Goal: Task Accomplishment & Management: Complete application form

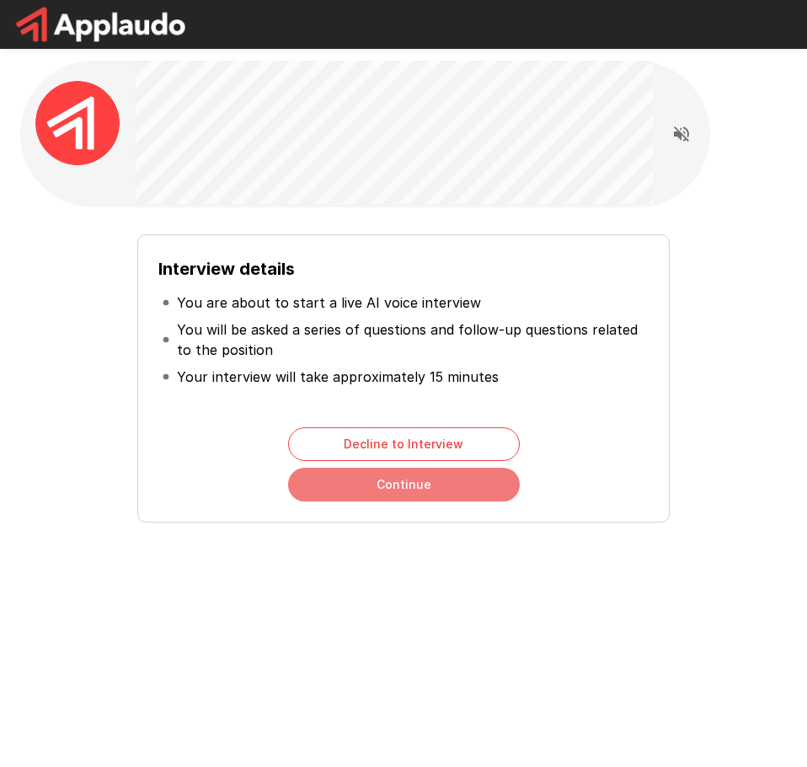
click at [351, 482] on button "Continue" at bounding box center [404, 485] width 232 height 34
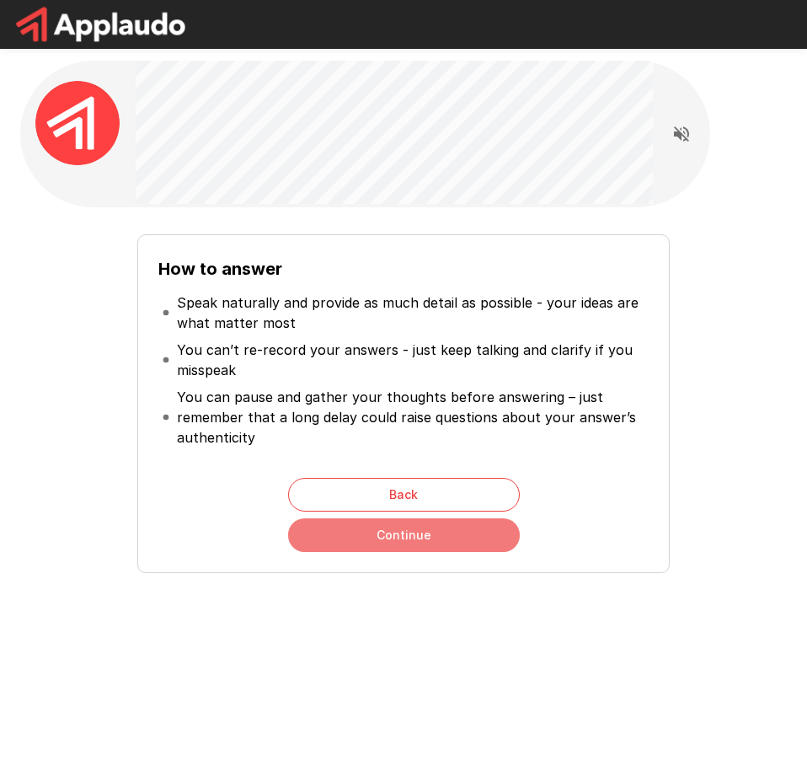
click at [369, 533] on button "Continue" at bounding box center [404, 535] width 232 height 34
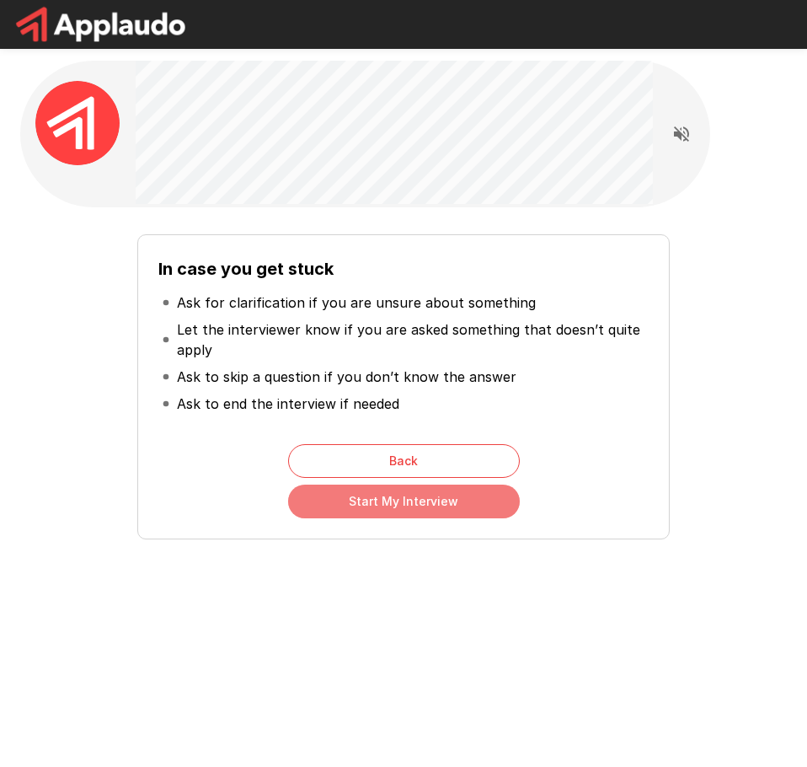
click at [371, 506] on button "Start My Interview" at bounding box center [404, 502] width 232 height 34
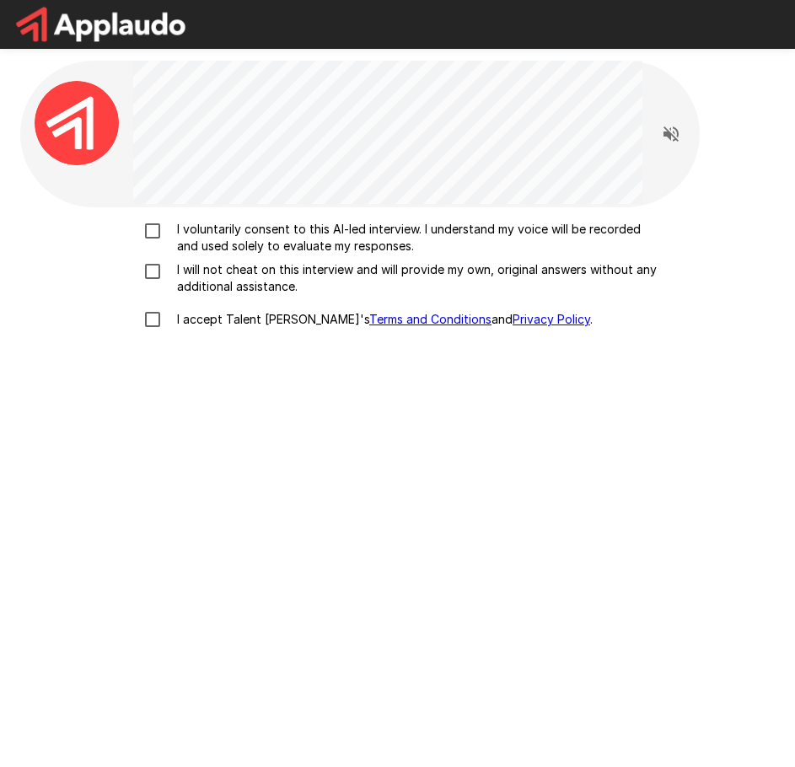
click at [211, 244] on p "I voluntarily consent to this AI-led interview. I understand my voice will be r…" at bounding box center [415, 238] width 490 height 34
click at [217, 273] on p "I will not cheat on this interview and will provide my own, original answers wi…" at bounding box center [415, 278] width 490 height 34
click at [213, 319] on p "I accept Talent Llama's Terms and Conditions and Privacy Policy ." at bounding box center [381, 319] width 422 height 17
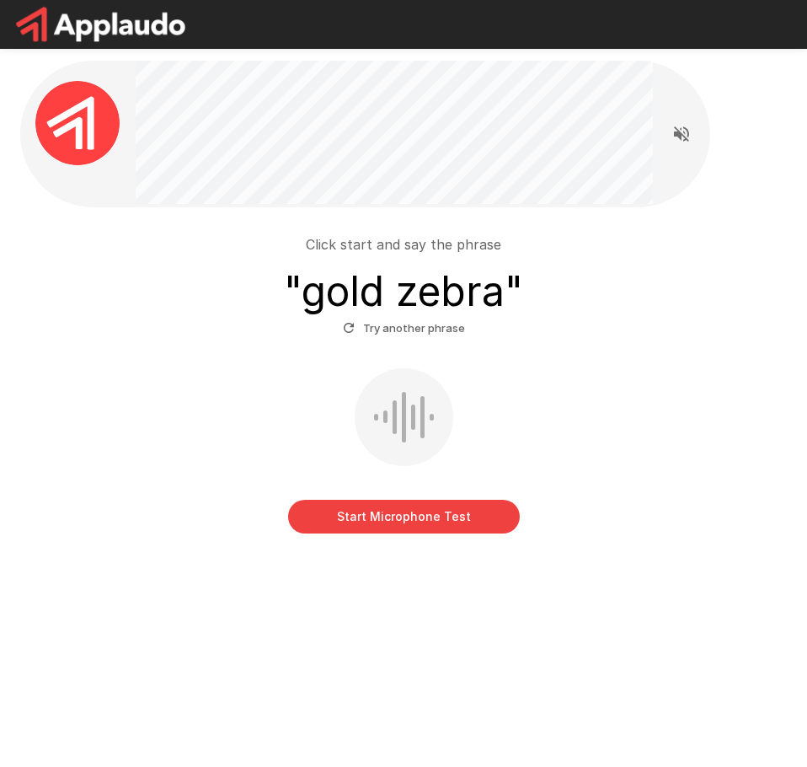
click at [398, 520] on button "Start Microphone Test" at bounding box center [404, 517] width 232 height 34
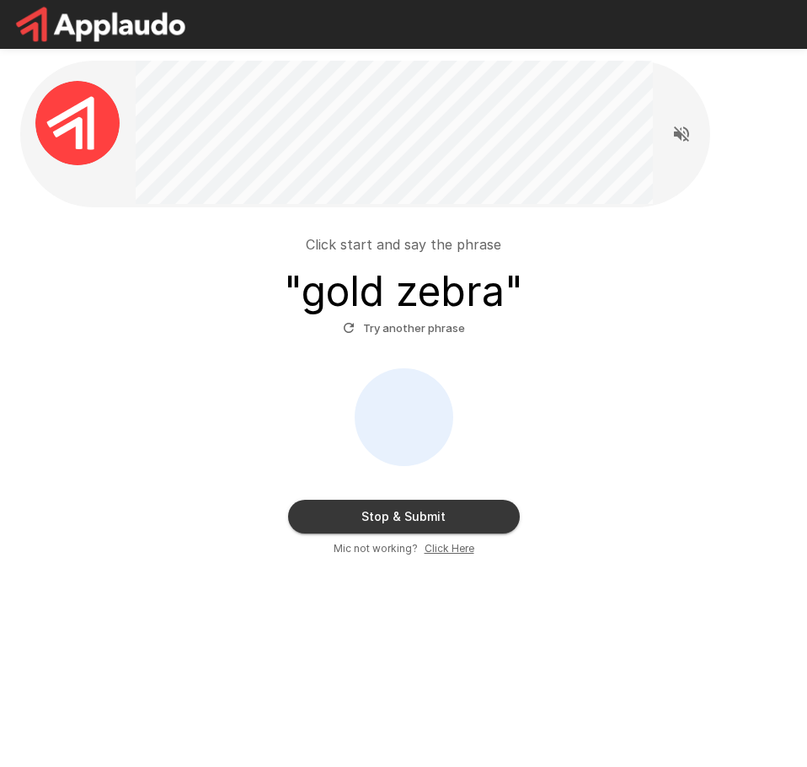
click at [398, 520] on button "Stop & Submit" at bounding box center [404, 517] width 232 height 34
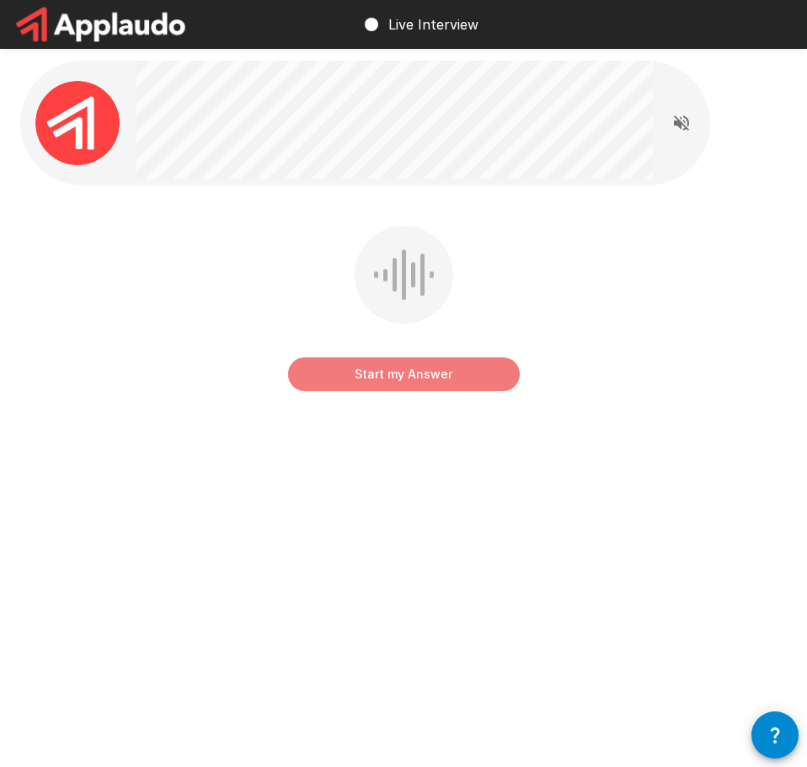
click at [418, 365] on button "Start my Answer" at bounding box center [404, 374] width 232 height 34
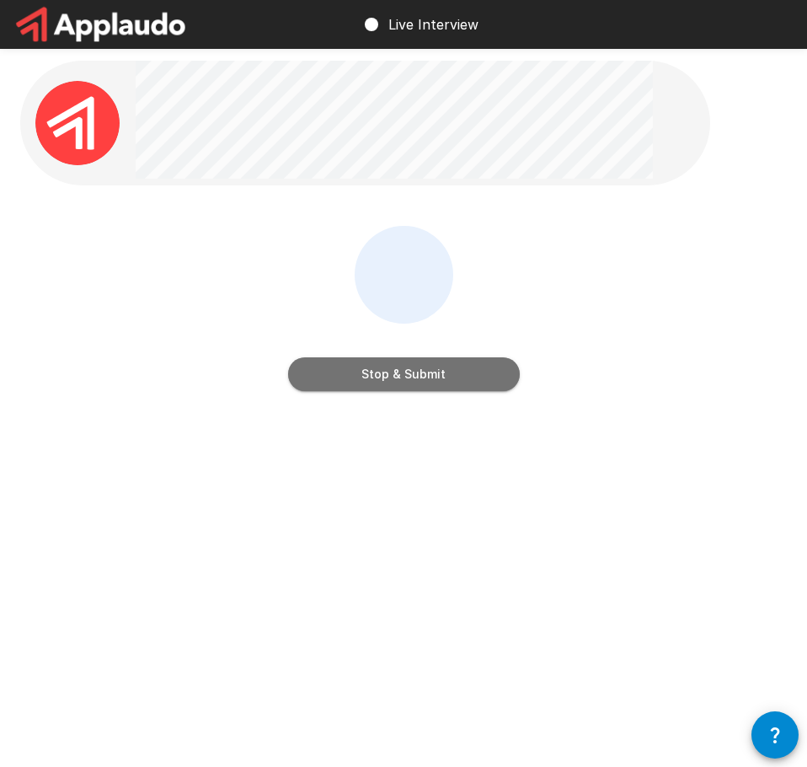
click at [418, 365] on button "Stop & Submit" at bounding box center [404, 374] width 232 height 34
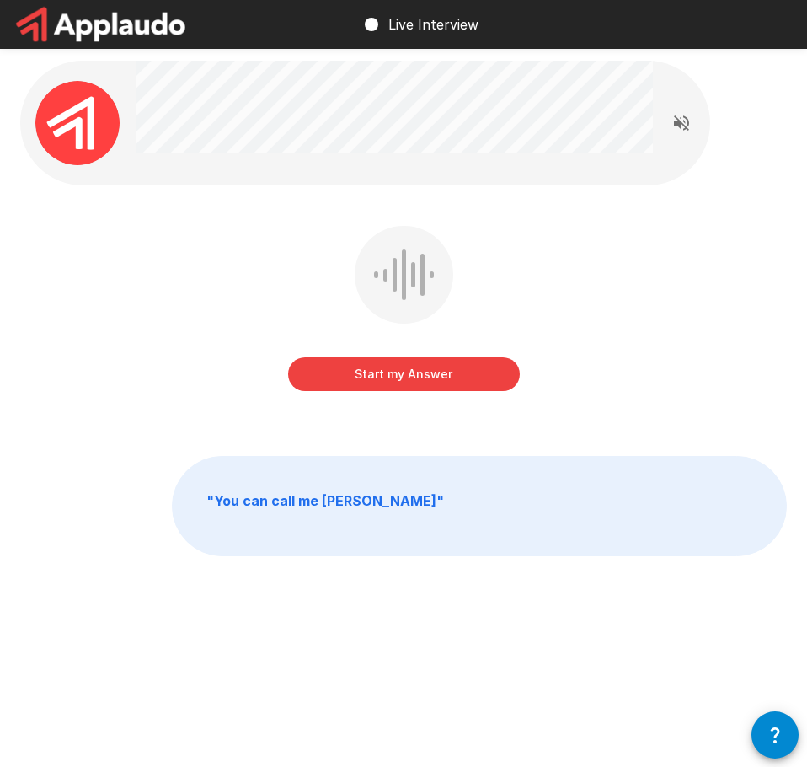
click at [418, 365] on button "Start my Answer" at bounding box center [404, 374] width 232 height 34
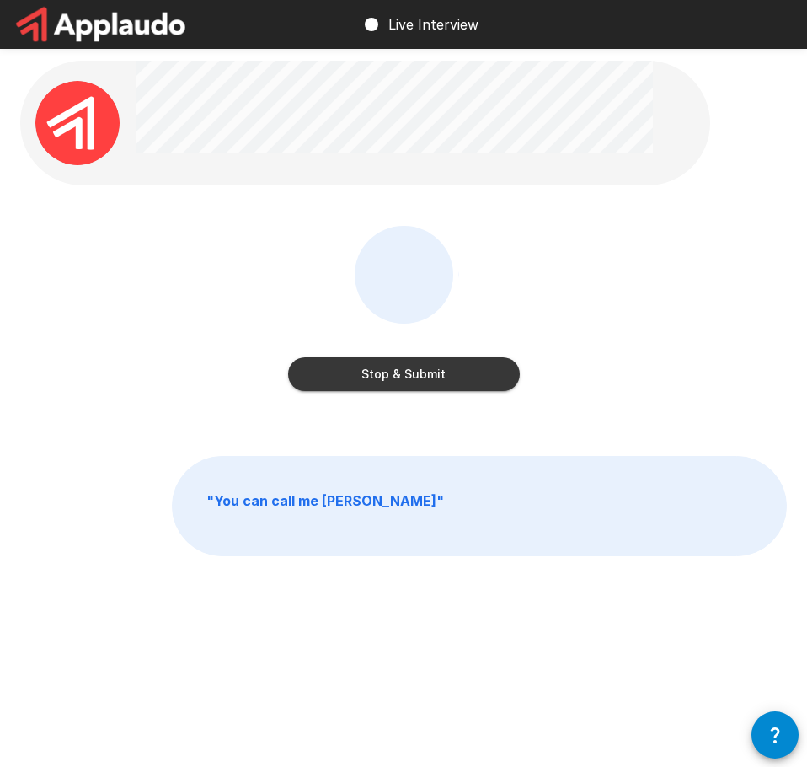
click at [418, 365] on button "Stop & Submit" at bounding box center [404, 374] width 232 height 34
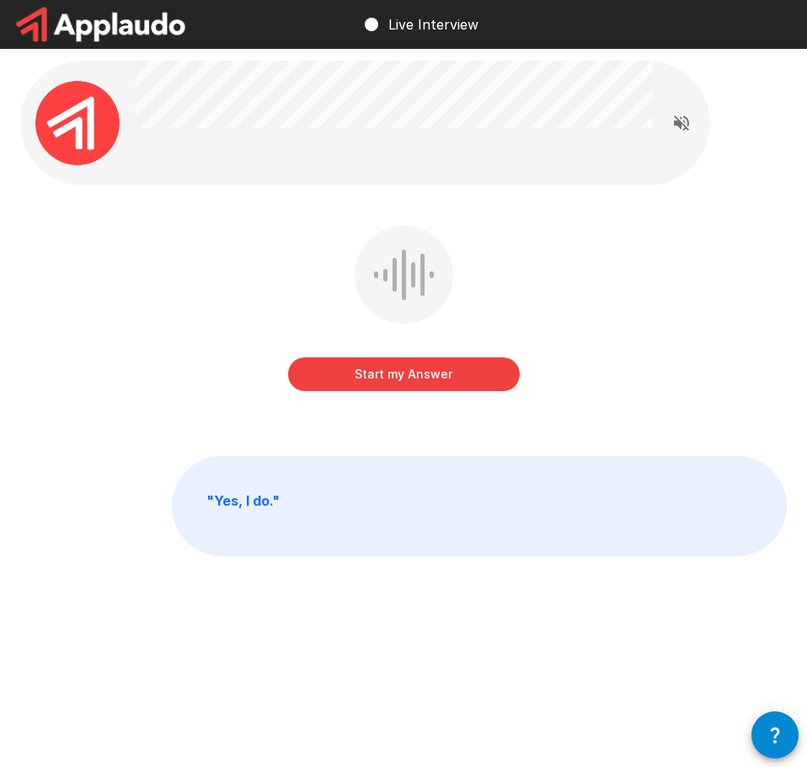
click at [418, 365] on button "Start my Answer" at bounding box center [404, 374] width 232 height 34
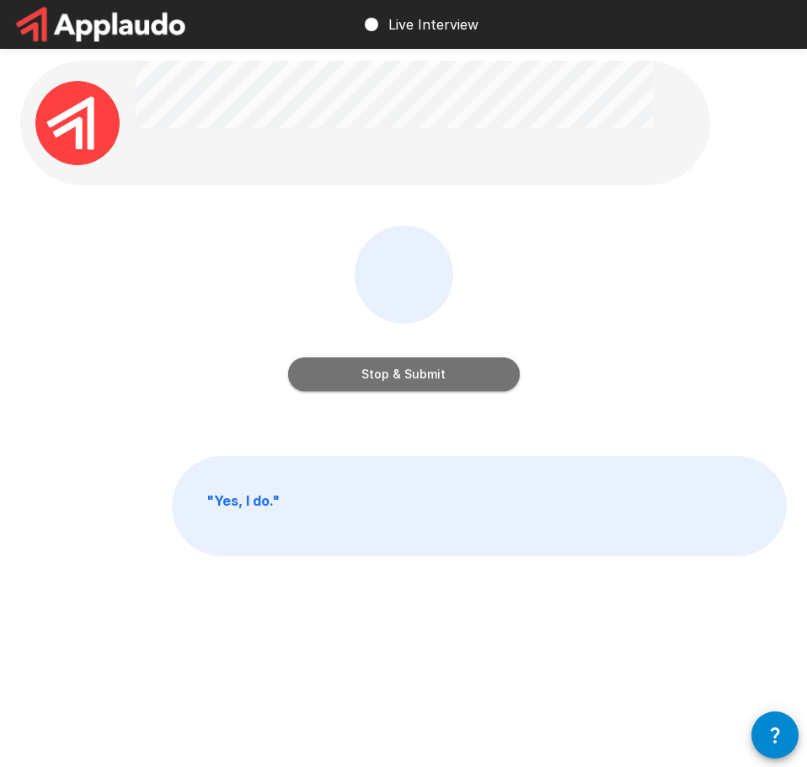
click at [418, 365] on button "Stop & Submit" at bounding box center [404, 374] width 232 height 34
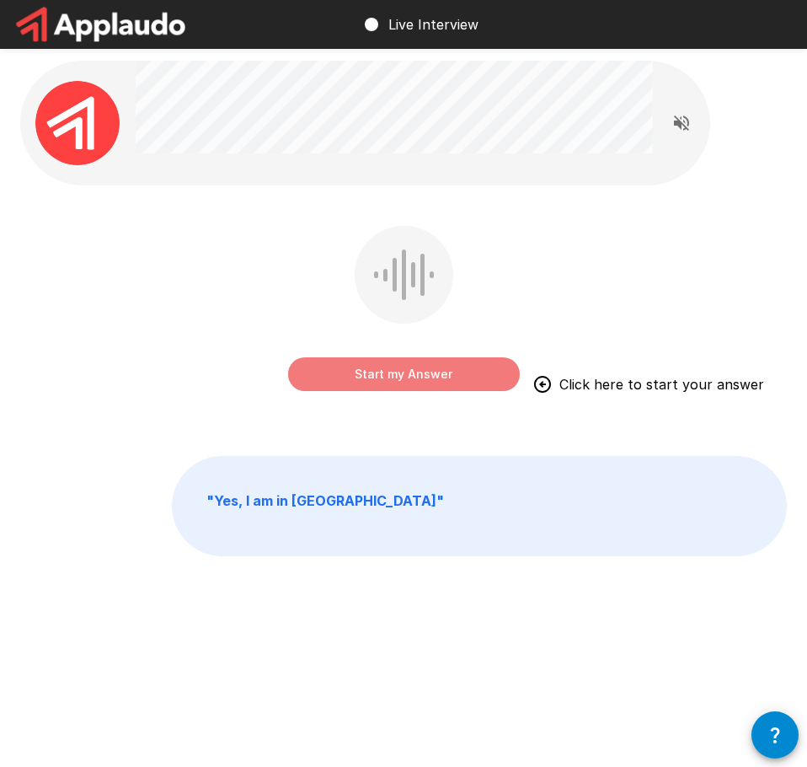
click at [365, 362] on button "Start my Answer" at bounding box center [404, 374] width 232 height 34
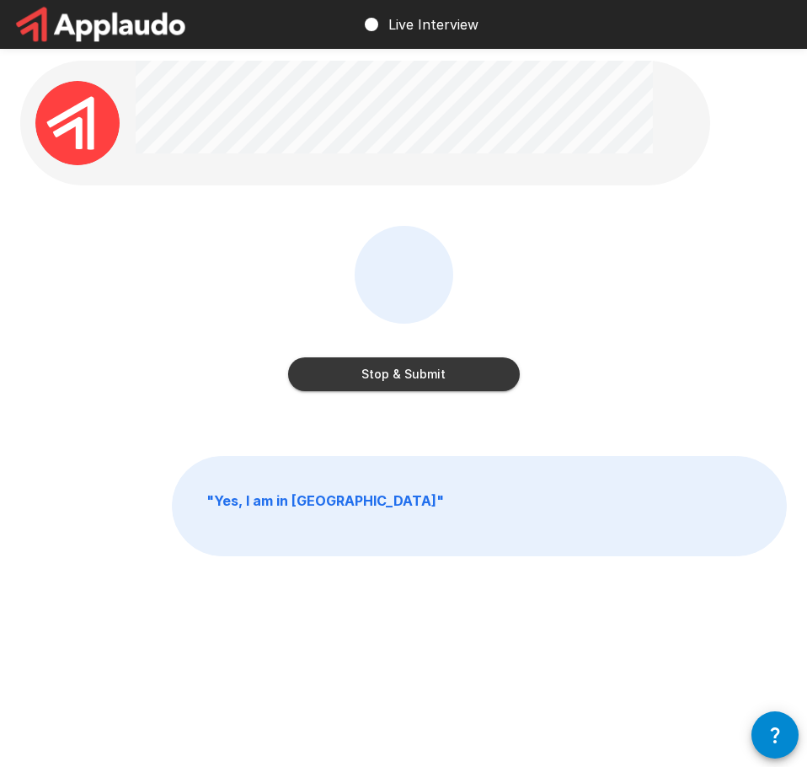
click at [372, 376] on button "Stop & Submit" at bounding box center [404, 374] width 232 height 34
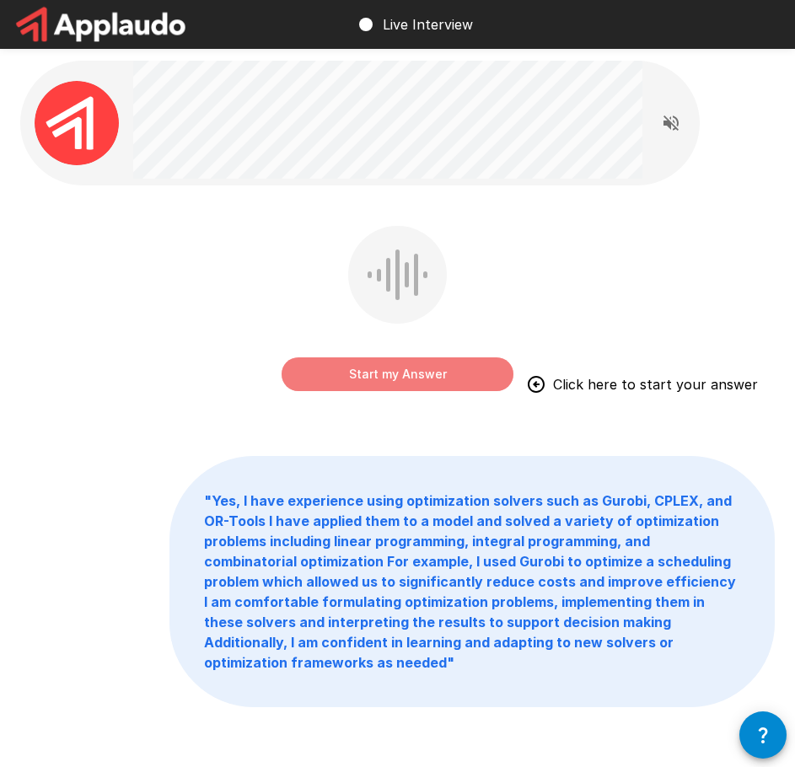
click at [372, 389] on button "Start my Answer" at bounding box center [398, 374] width 232 height 34
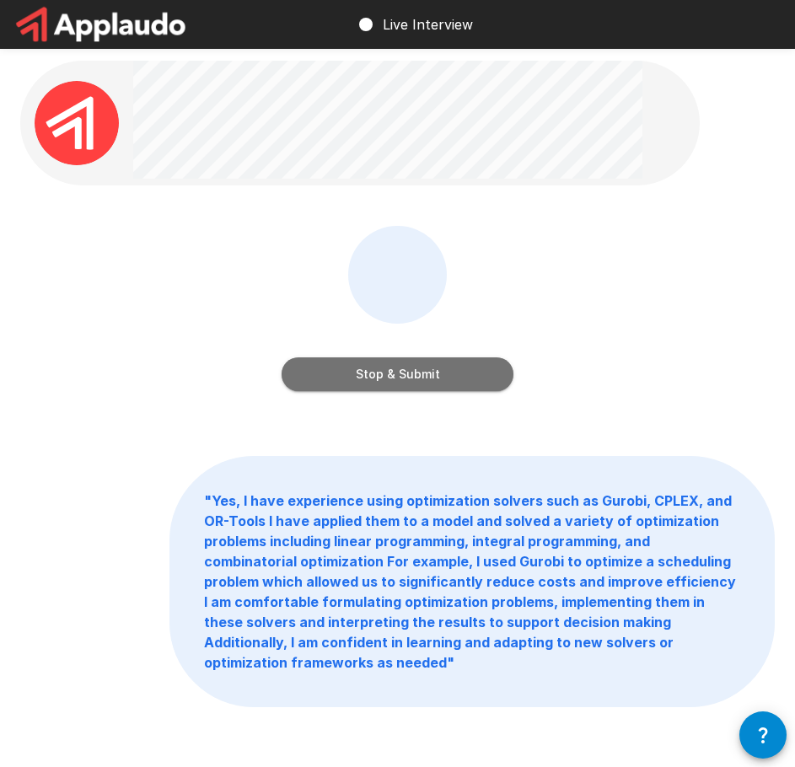
click at [372, 378] on button "Stop & Submit" at bounding box center [398, 374] width 232 height 34
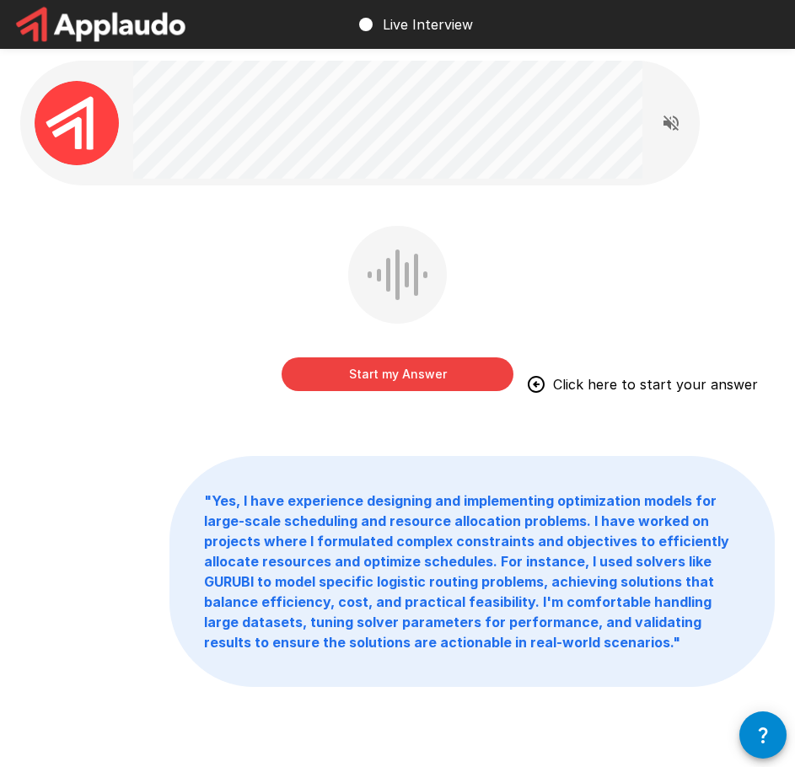
click at [325, 369] on button "Start my Answer" at bounding box center [398, 374] width 232 height 34
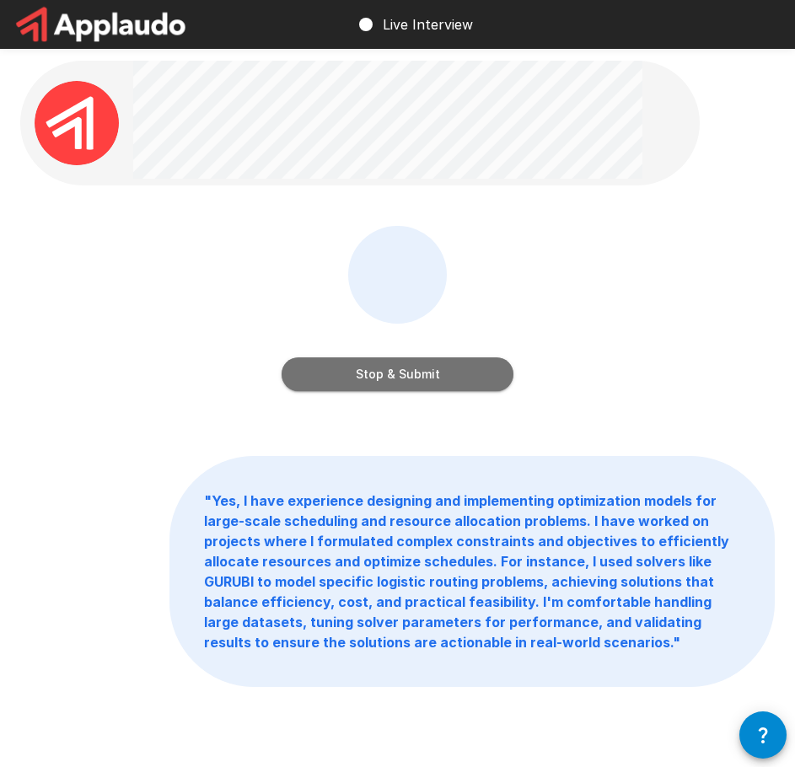
click at [332, 370] on button "Stop & Submit" at bounding box center [398, 374] width 232 height 34
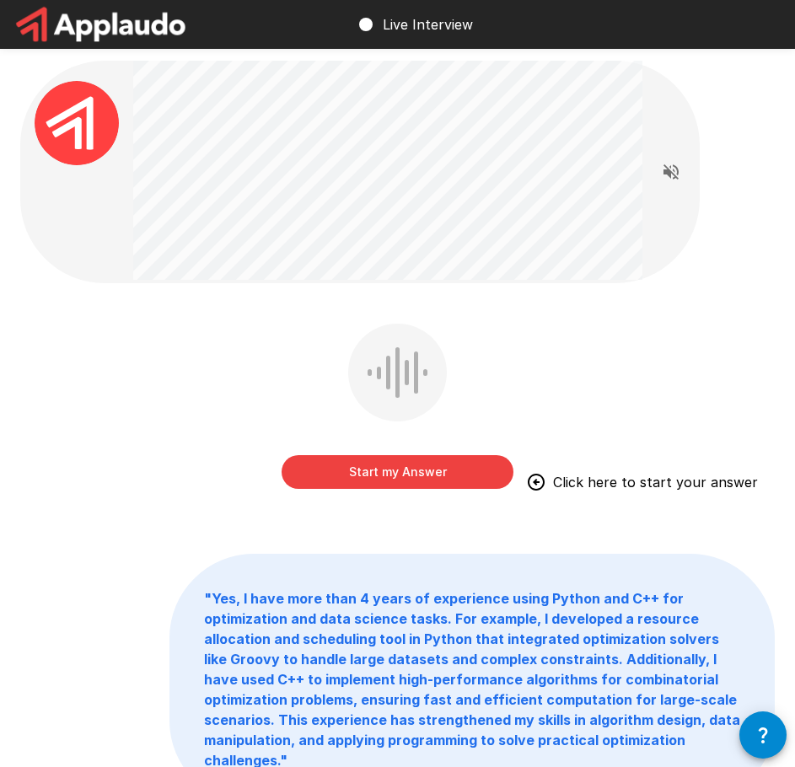
click at [323, 480] on button "Start my Answer" at bounding box center [398, 472] width 232 height 34
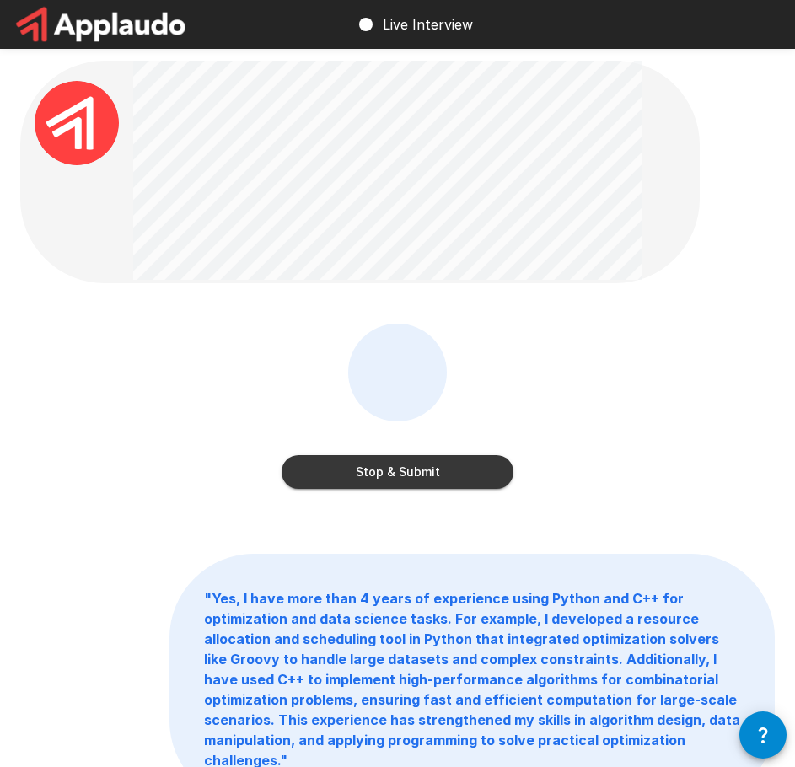
click at [323, 480] on button "Stop & Submit" at bounding box center [398, 472] width 232 height 34
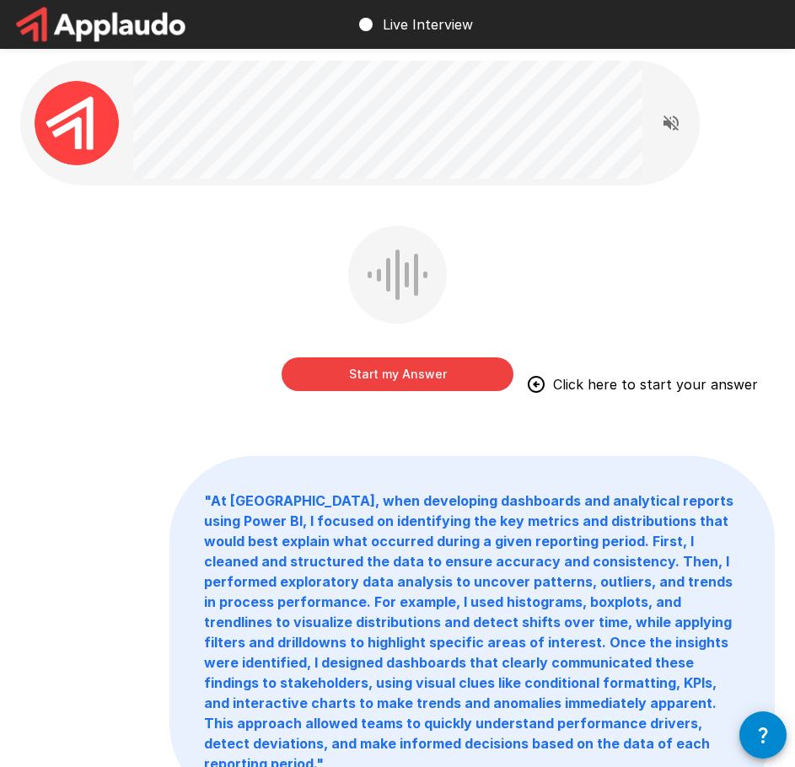
click at [375, 367] on button "Start my Answer" at bounding box center [398, 374] width 232 height 34
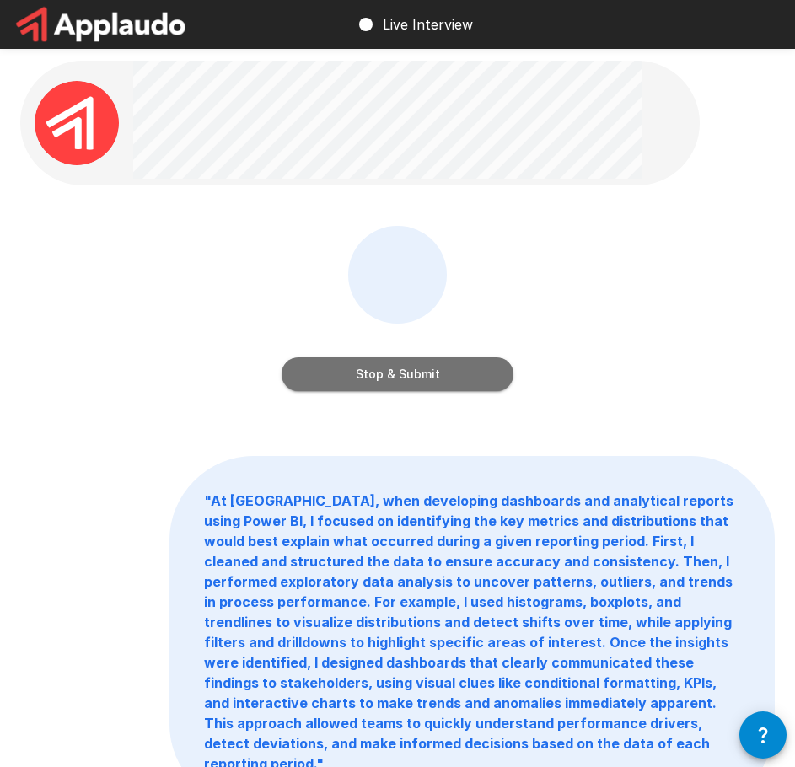
click at [382, 368] on button "Stop & Submit" at bounding box center [398, 374] width 232 height 34
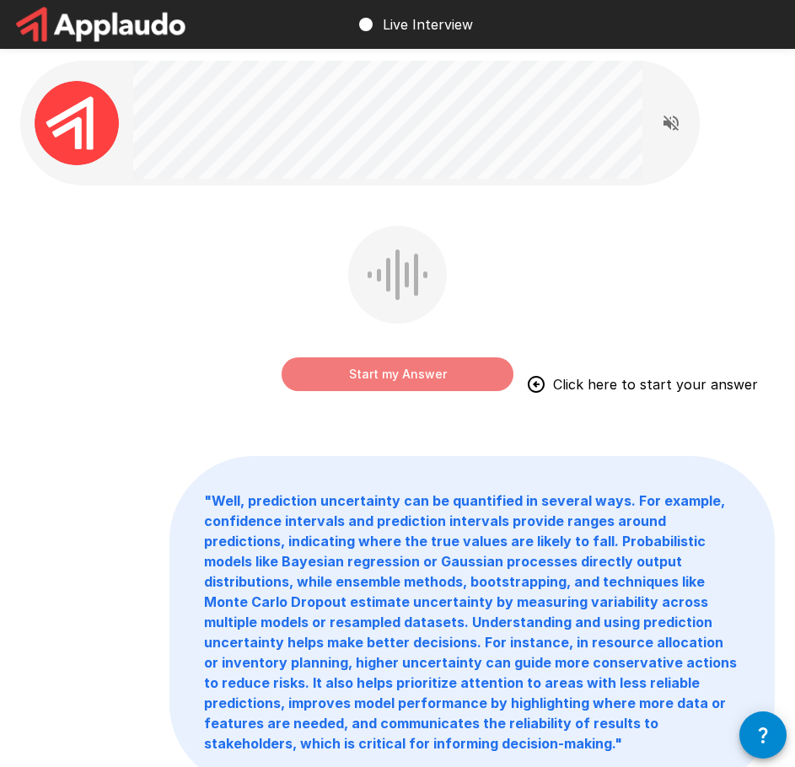
click at [331, 373] on button "Start my Answer" at bounding box center [398, 374] width 232 height 34
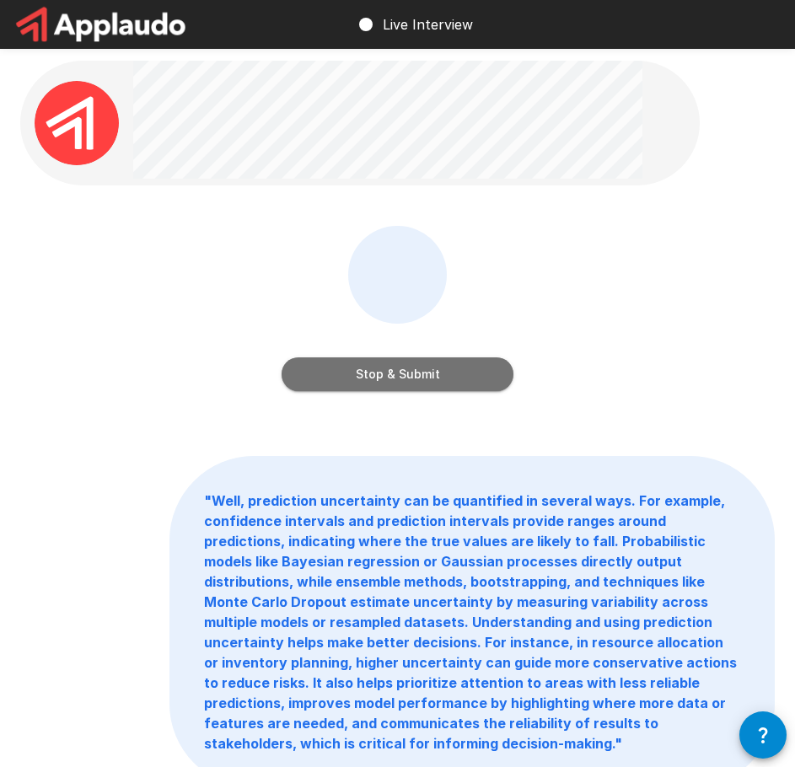
click at [333, 374] on button "Stop & Submit" at bounding box center [398, 374] width 232 height 34
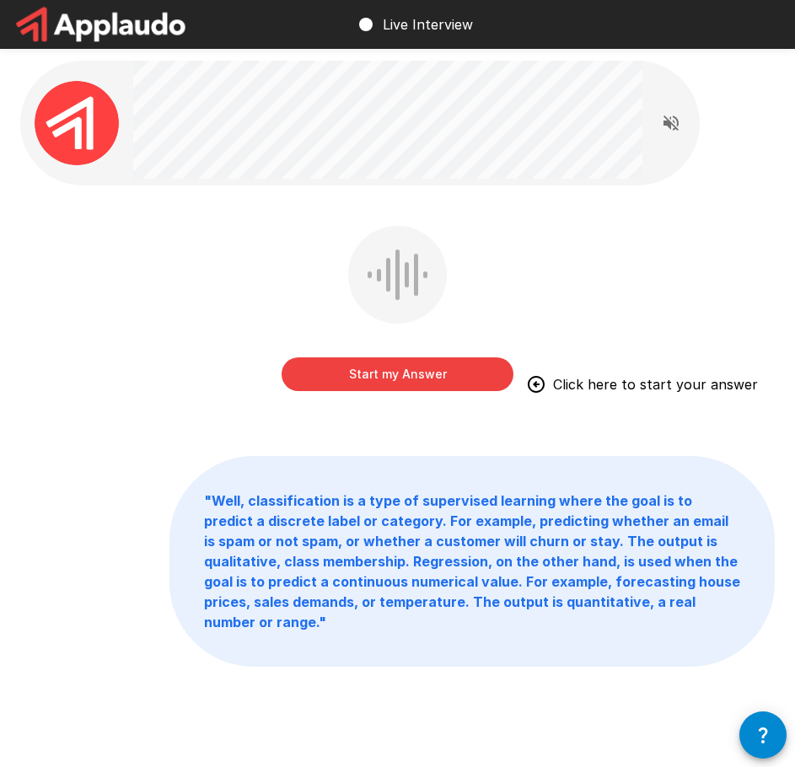
click at [383, 369] on button "Start my Answer" at bounding box center [398, 374] width 232 height 34
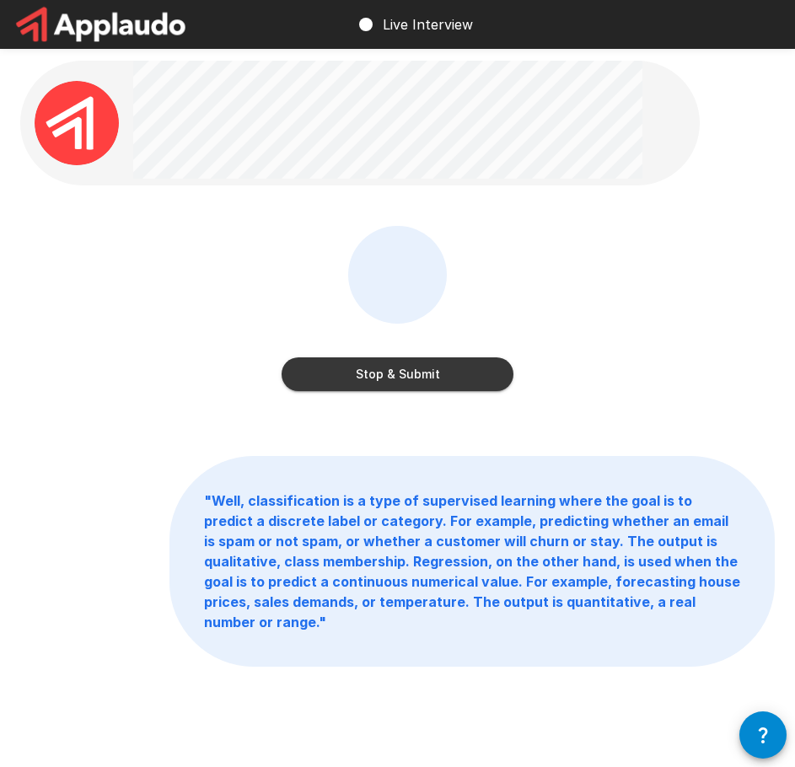
click at [365, 367] on button "Stop & Submit" at bounding box center [398, 374] width 232 height 34
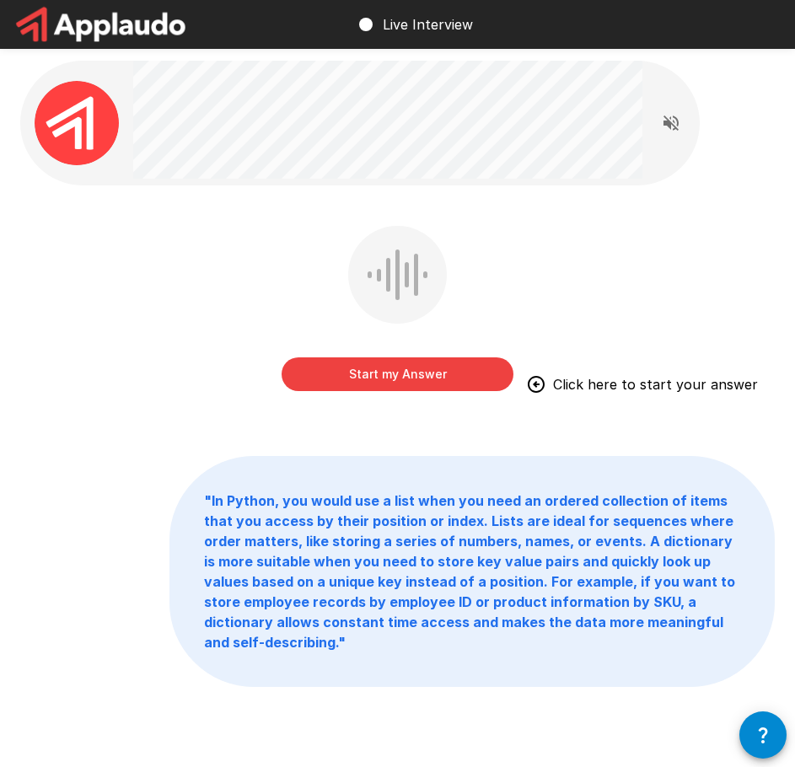
click at [322, 372] on button "Start my Answer" at bounding box center [398, 374] width 232 height 34
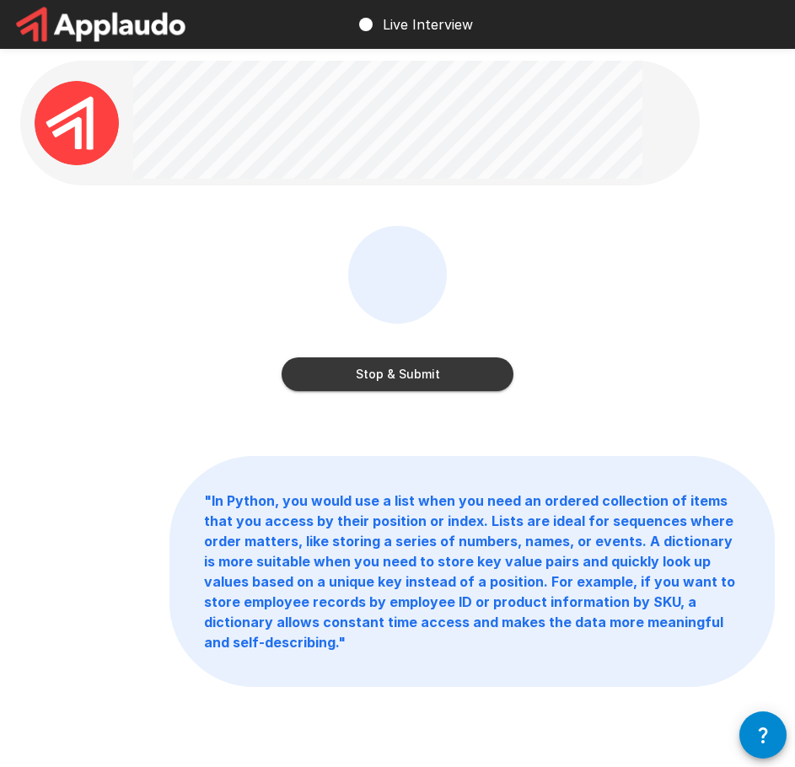
click at [342, 369] on button "Stop & Submit" at bounding box center [398, 374] width 232 height 34
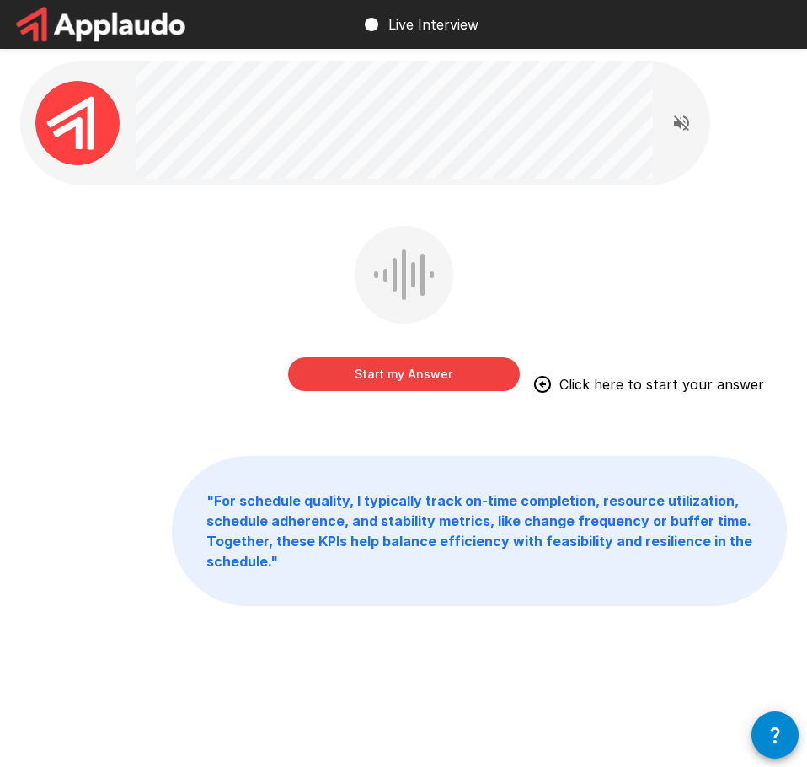
click at [325, 378] on button "Start my Answer" at bounding box center [404, 374] width 232 height 34
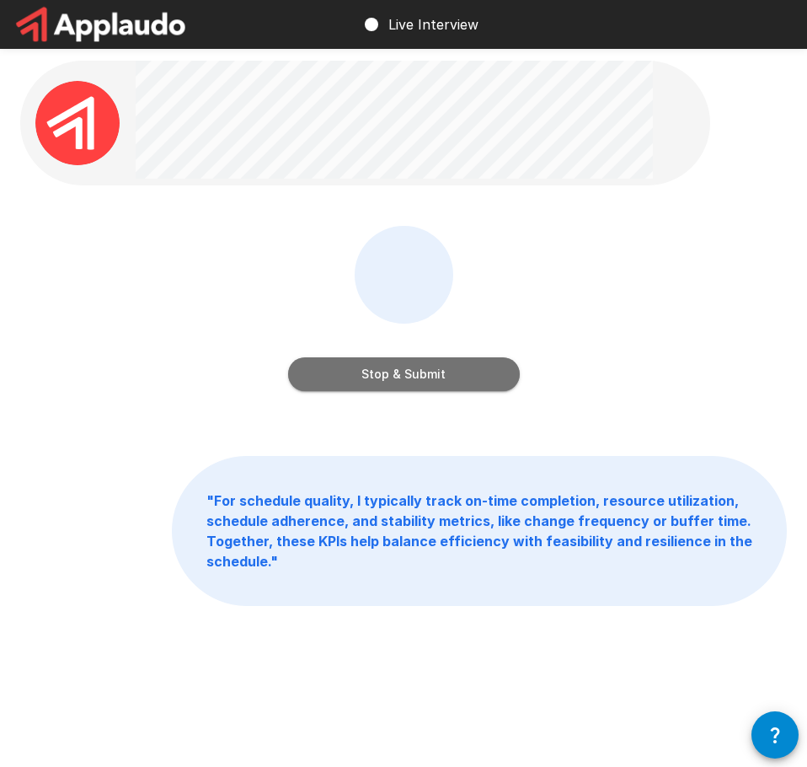
click at [323, 384] on button "Stop & Submit" at bounding box center [404, 374] width 232 height 34
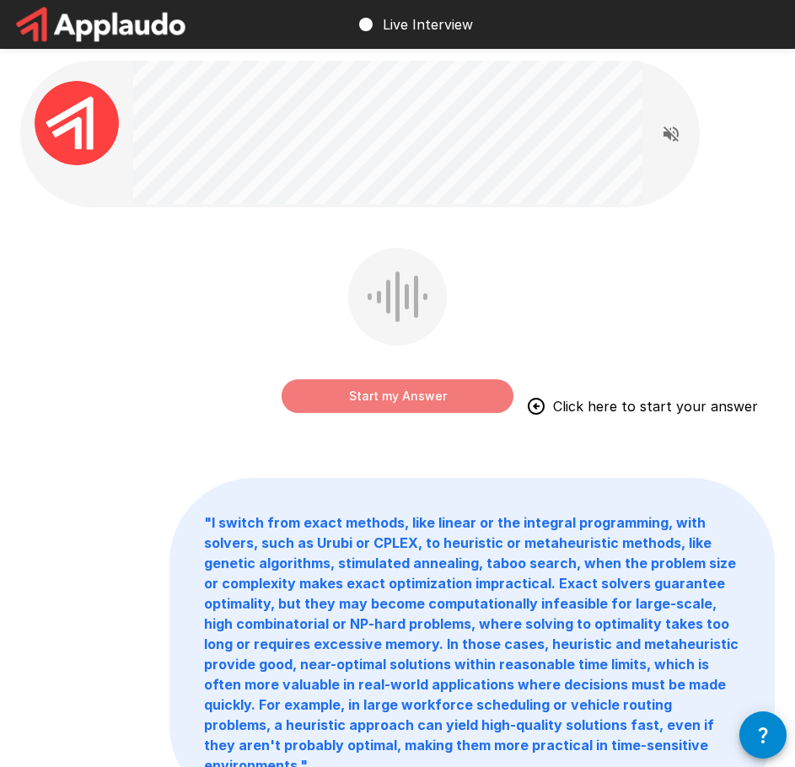
click at [380, 390] on button "Start my Answer" at bounding box center [398, 396] width 232 height 34
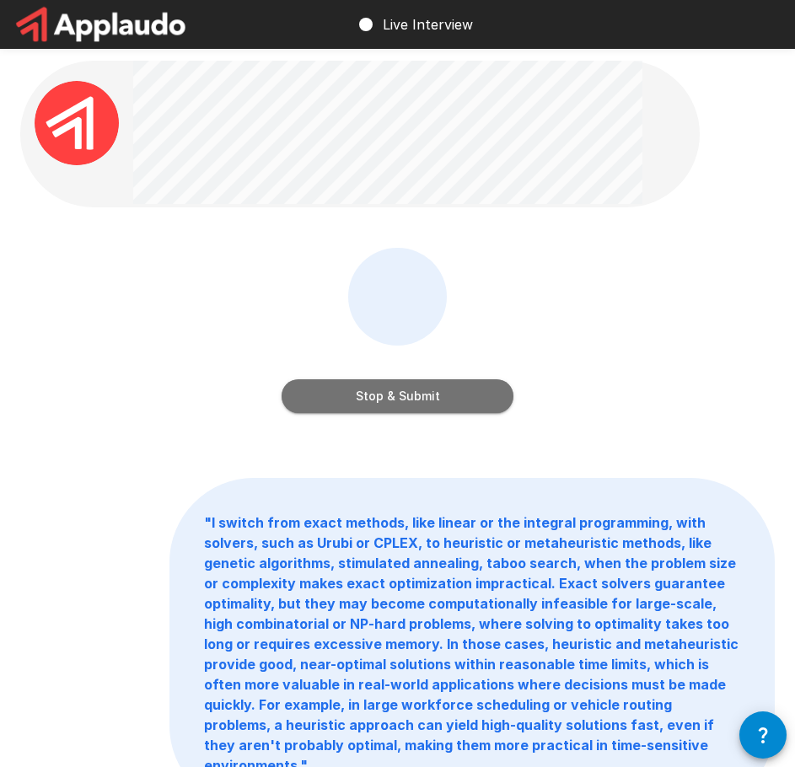
click at [432, 384] on button "Stop & Submit" at bounding box center [398, 396] width 232 height 34
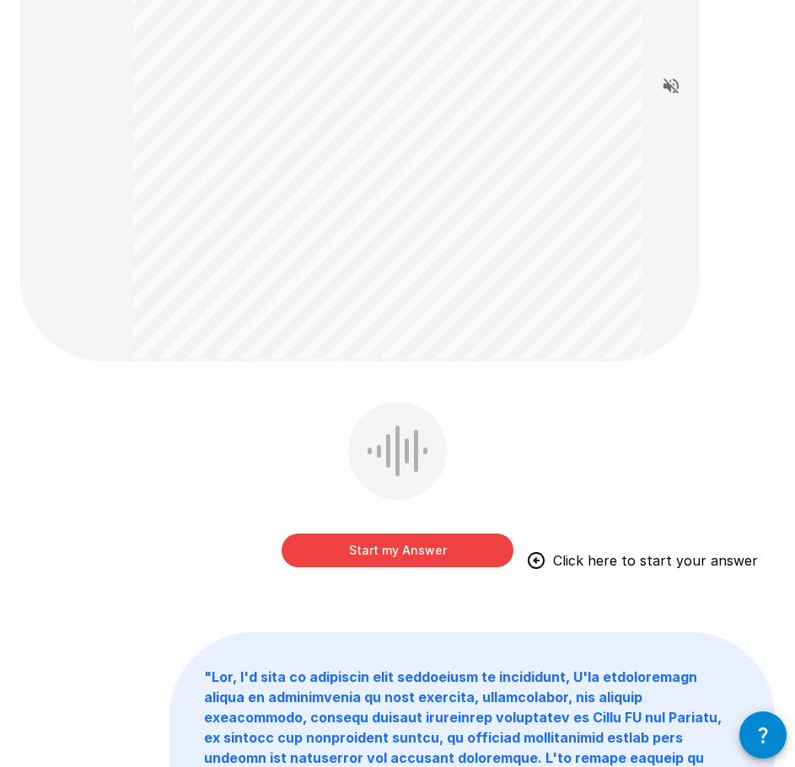
scroll to position [254, 0]
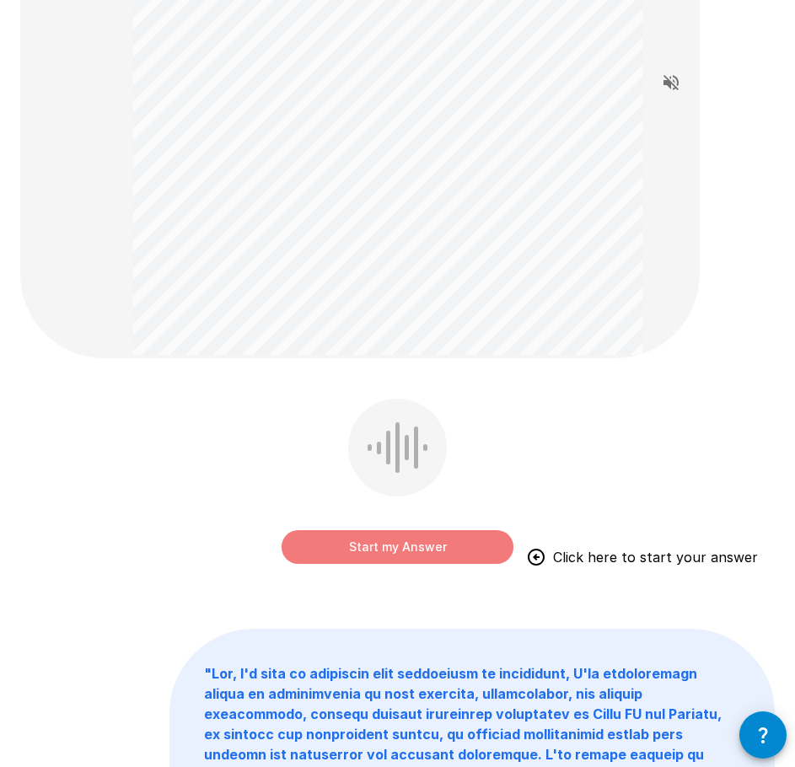
click at [420, 539] on button "Start my Answer" at bounding box center [398, 547] width 232 height 34
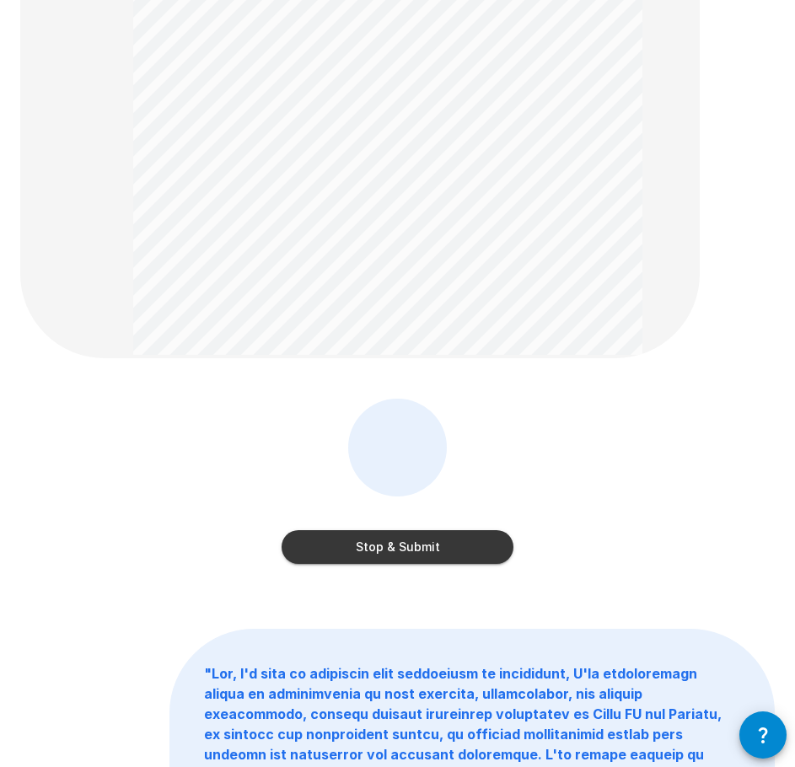
click at [377, 539] on button "Stop & Submit" at bounding box center [398, 547] width 232 height 34
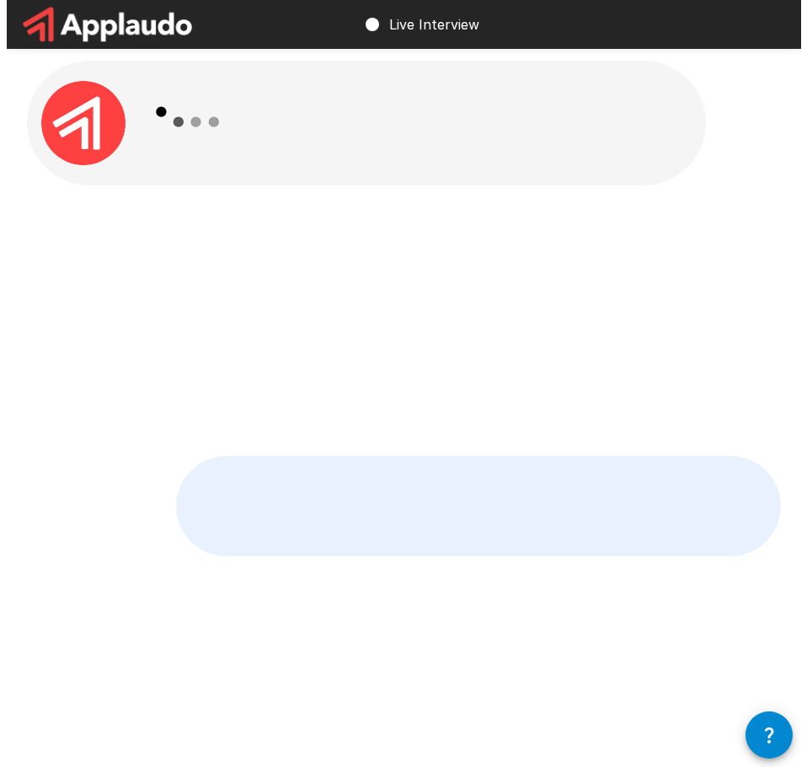
scroll to position [0, 0]
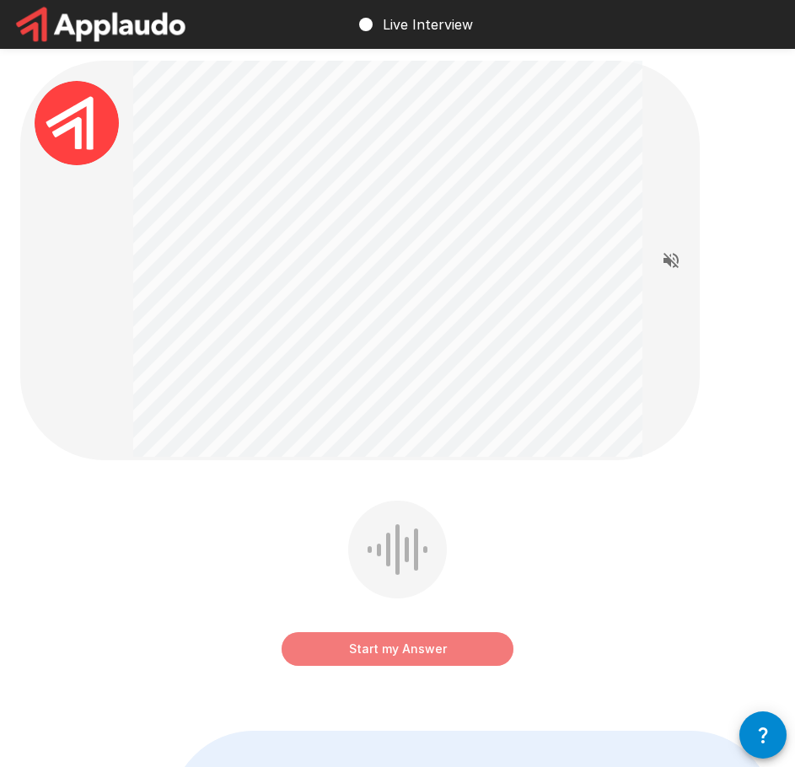
click at [370, 642] on button "Start my Answer" at bounding box center [398, 649] width 232 height 34
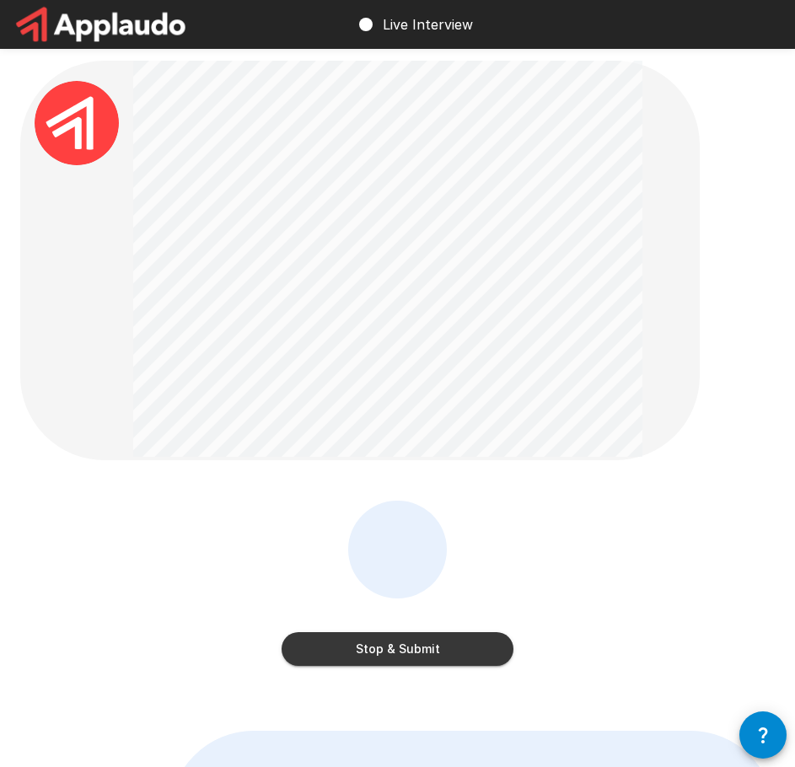
click at [362, 633] on button "Stop & Submit" at bounding box center [398, 649] width 232 height 34
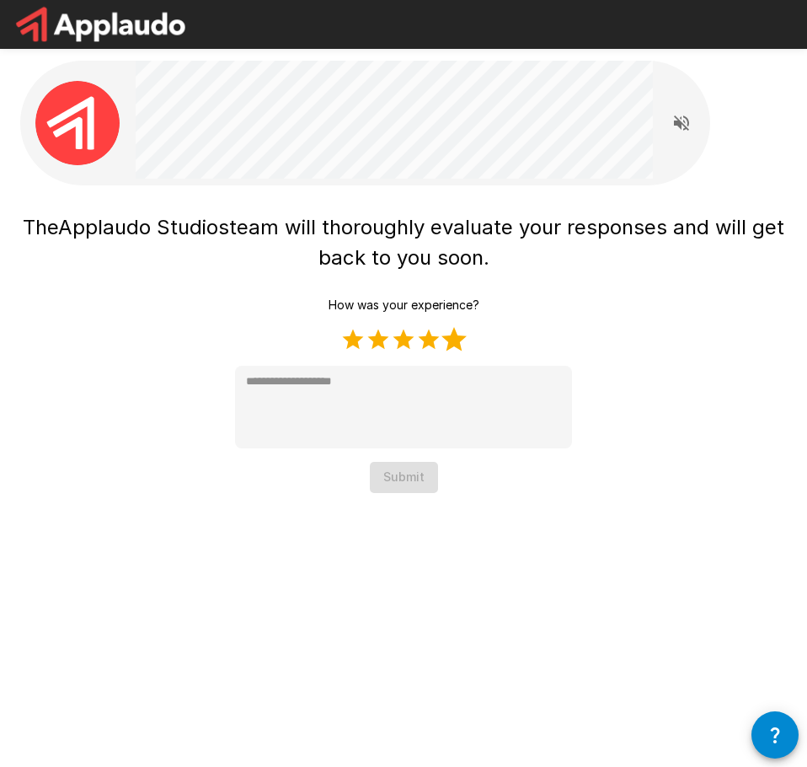
click at [453, 351] on label "5 Stars" at bounding box center [454, 339] width 25 height 25
type textarea "*"
click at [402, 480] on button "Submit" at bounding box center [404, 477] width 68 height 31
